Goal: Check status: Check status

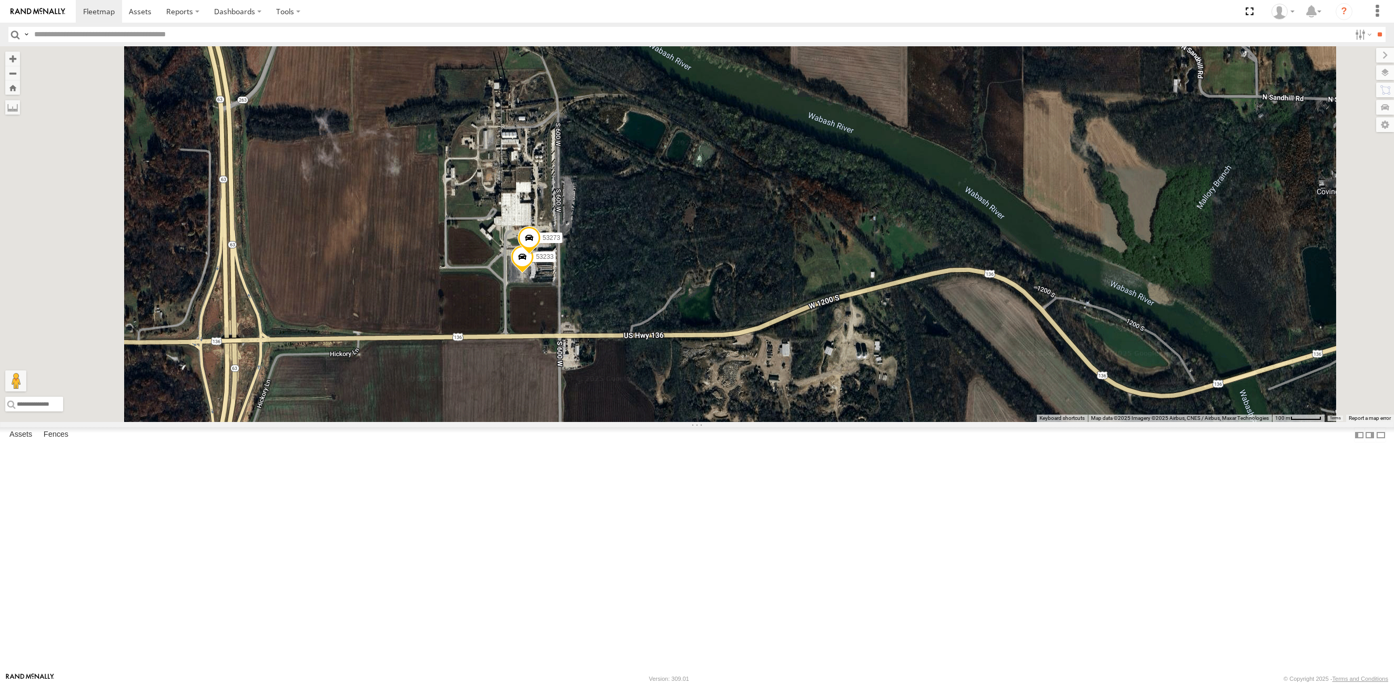
select select "**********"
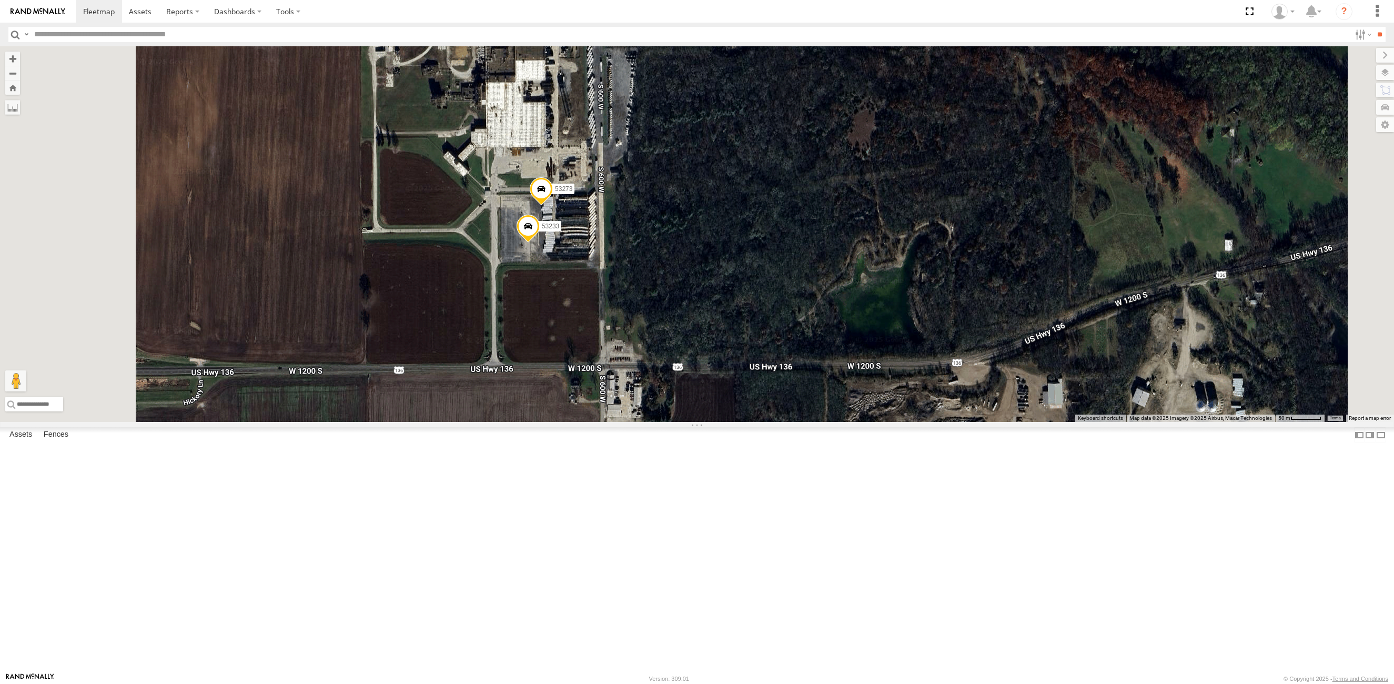
click at [553, 206] on span at bounding box center [541, 191] width 23 height 28
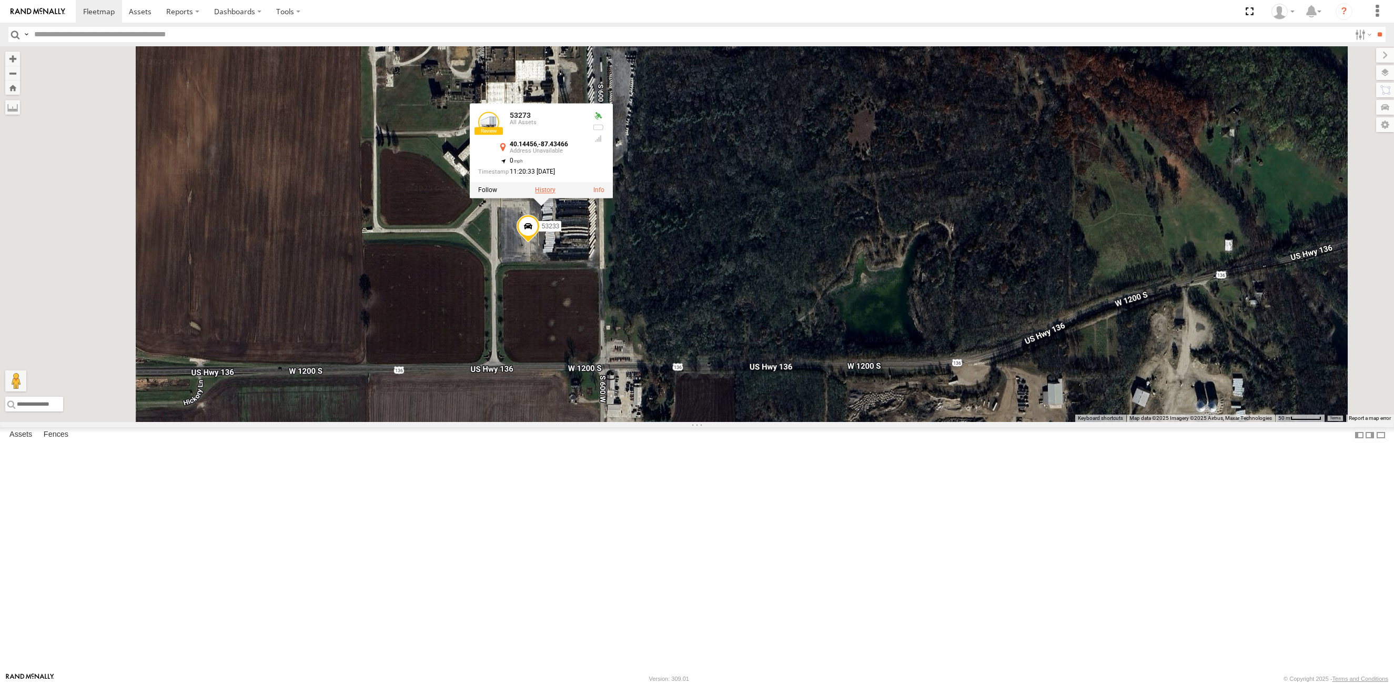
click at [556, 194] on label at bounding box center [545, 189] width 21 height 7
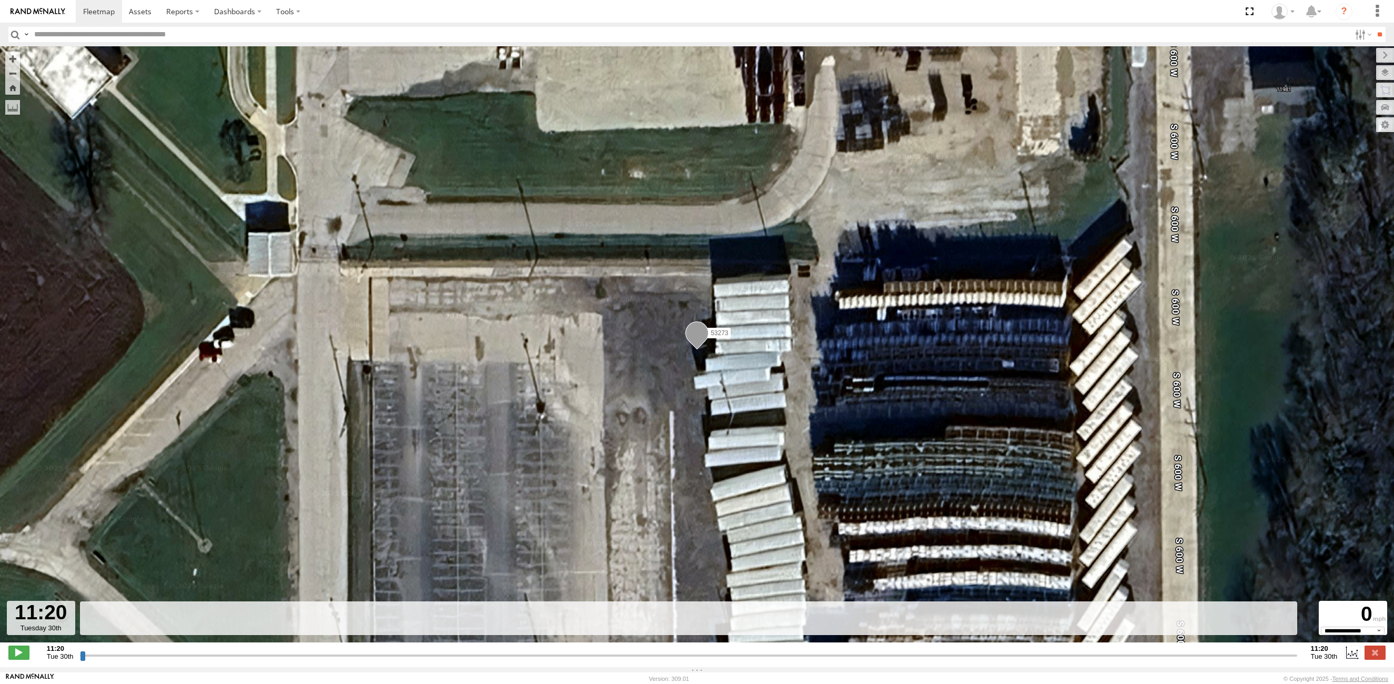
click at [14, 33] on input "button" at bounding box center [15, 34] width 14 height 15
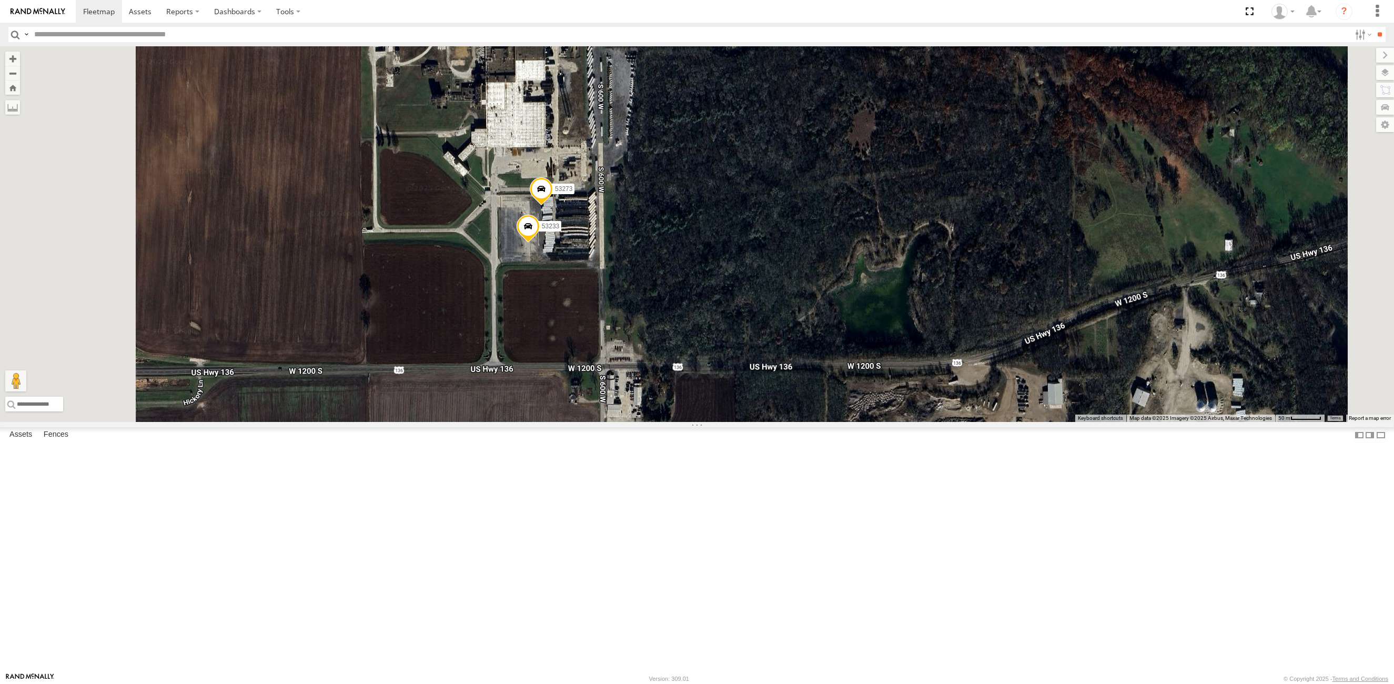
click at [540, 243] on span at bounding box center [528, 229] width 23 height 28
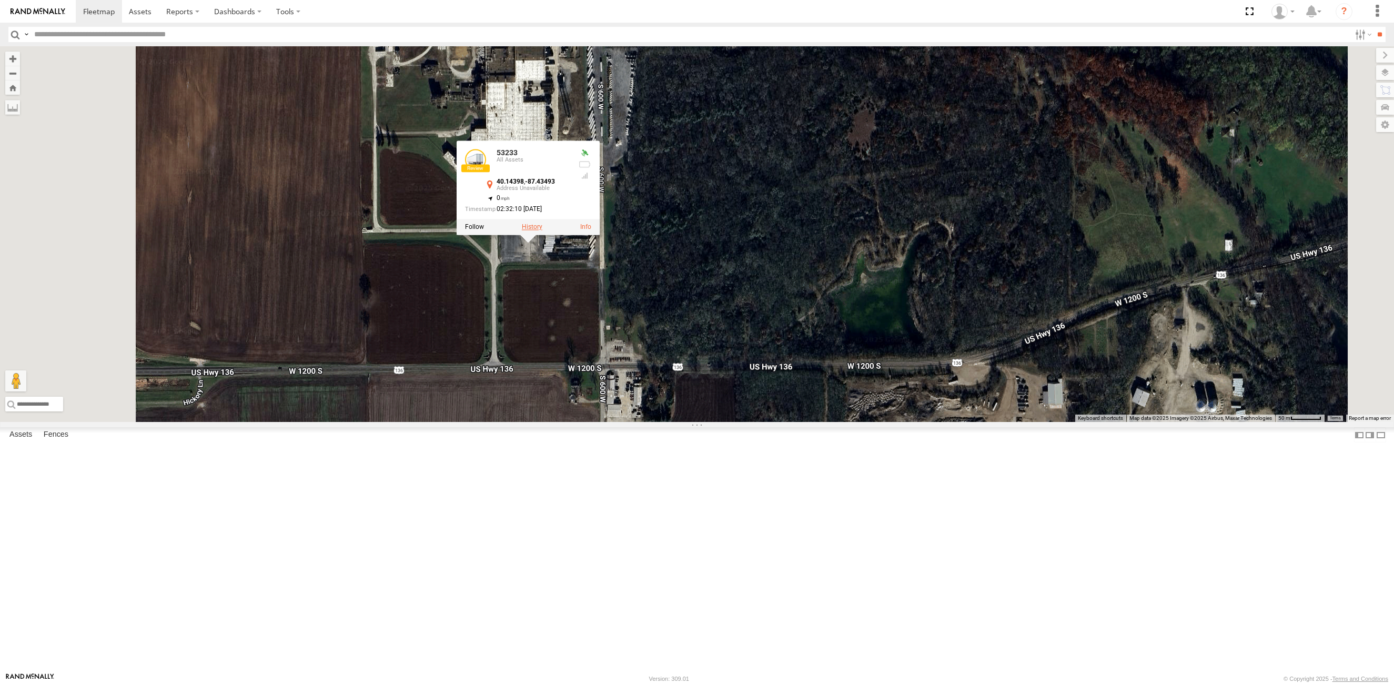
click at [542, 231] on label at bounding box center [532, 227] width 21 height 7
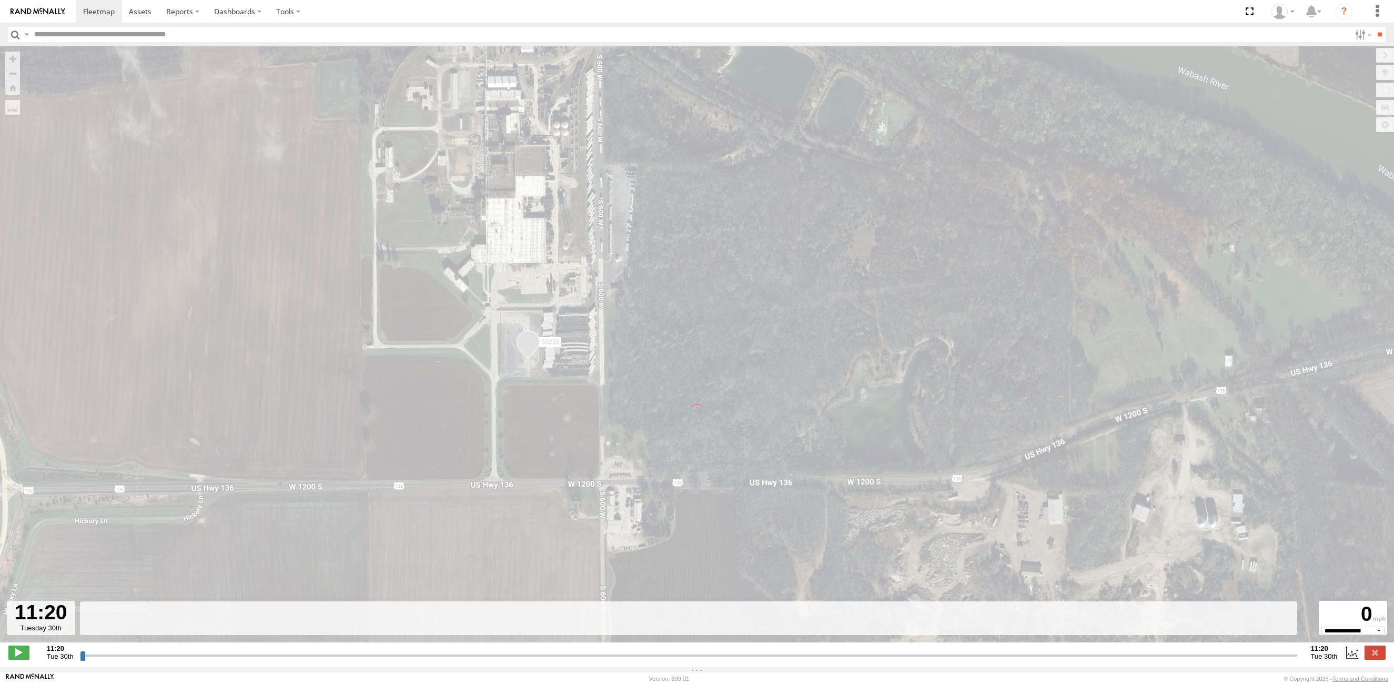
type input "**********"
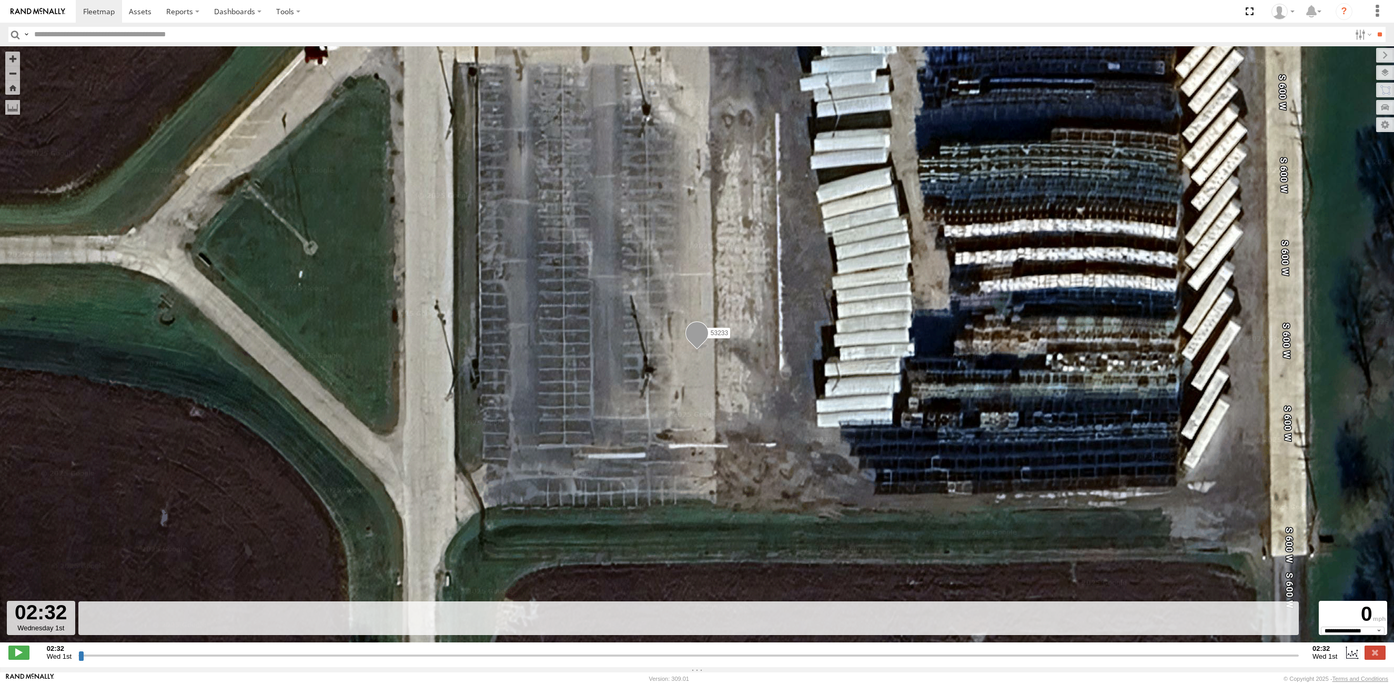
drag, startPoint x: 16, startPoint y: 37, endPoint x: 28, endPoint y: 22, distance: 19.4
click at [16, 36] on input "button" at bounding box center [15, 34] width 14 height 15
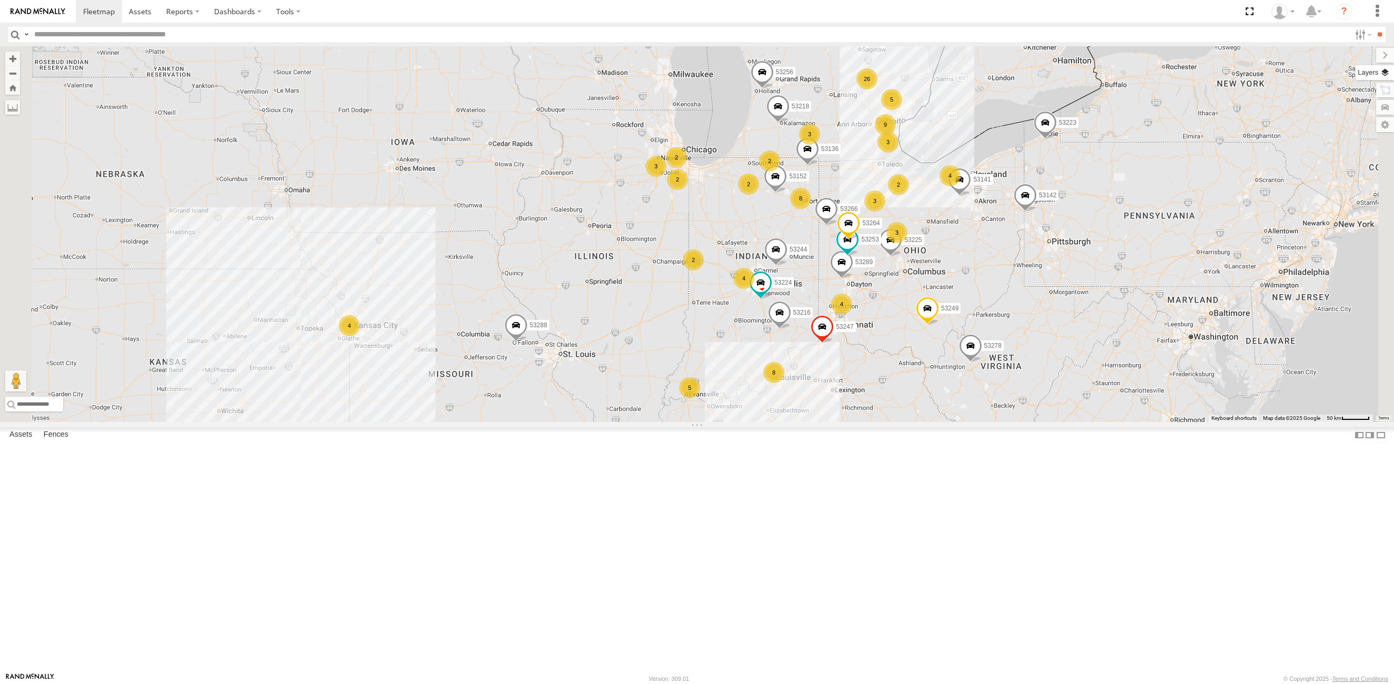
click at [1385, 68] on label at bounding box center [1375, 72] width 38 height 15
click at [0, 0] on span "Basemaps" at bounding box center [0, 0] width 0 height 0
click at [0, 0] on div "Satellite + Roadmap" at bounding box center [0, 0] width 0 height 0
click at [0, 0] on span "Satellite + Roadmap" at bounding box center [0, 0] width 0 height 0
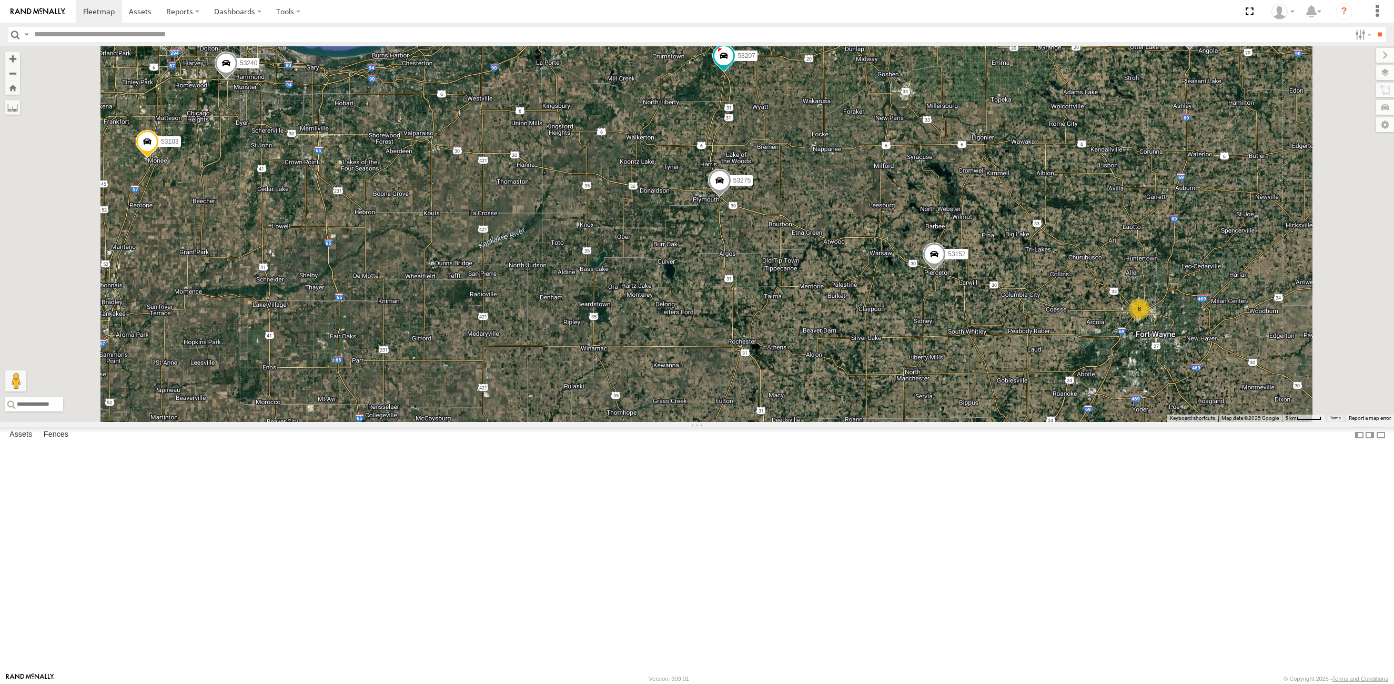
click at [751, 373] on div "53216 53223 53247 53225 53256 53289 53152 53266 53244 53278 53253 53142 53224 5…" at bounding box center [697, 234] width 1394 height 376
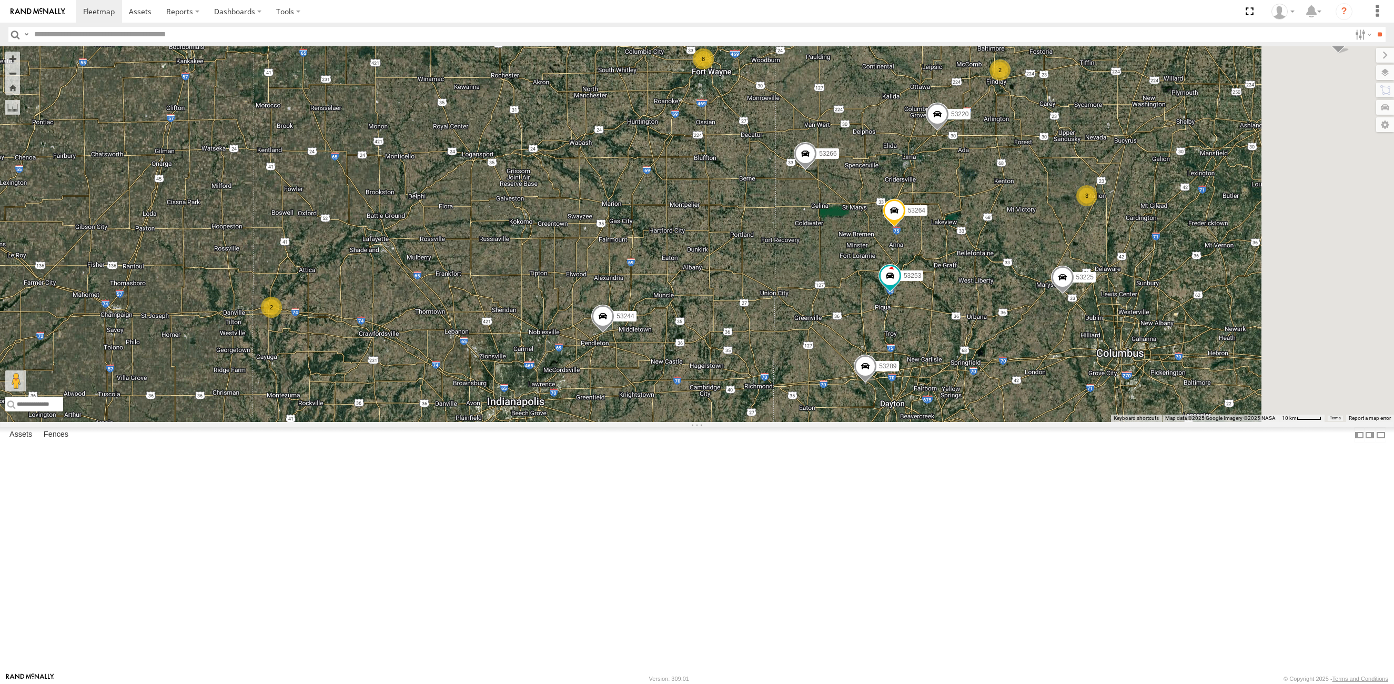
drag, startPoint x: 936, startPoint y: 563, endPoint x: 757, endPoint y: 339, distance: 286.4
click at [757, 339] on div "53216 53223 53247 53225 53256 53289 53152 53266 53244 53278 53253 53142 53224 5…" at bounding box center [697, 234] width 1394 height 376
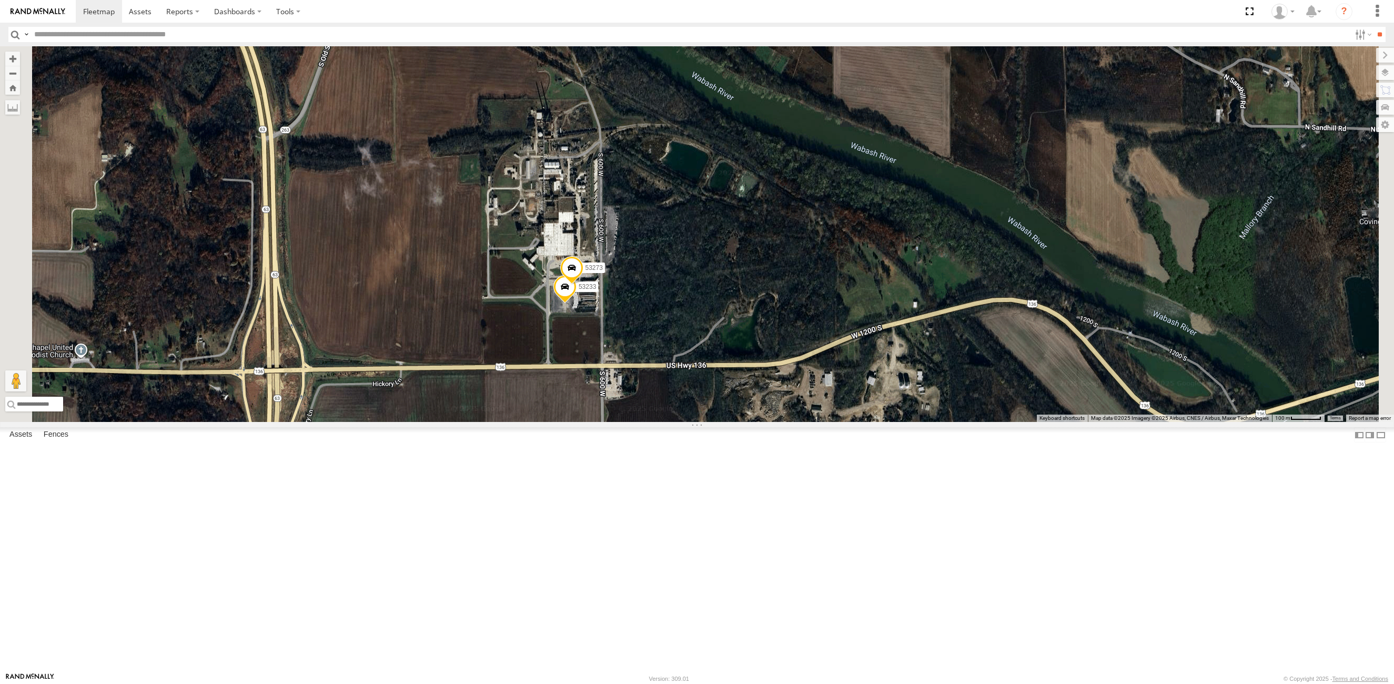
drag, startPoint x: 676, startPoint y: 170, endPoint x: 711, endPoint y: 293, distance: 127.1
click at [711, 293] on div "53216 53223 53247 53225 53256 53289 53152 53266 53244 53278 53253 53142 53224 5…" at bounding box center [697, 234] width 1394 height 376
